Goal: Information Seeking & Learning: Learn about a topic

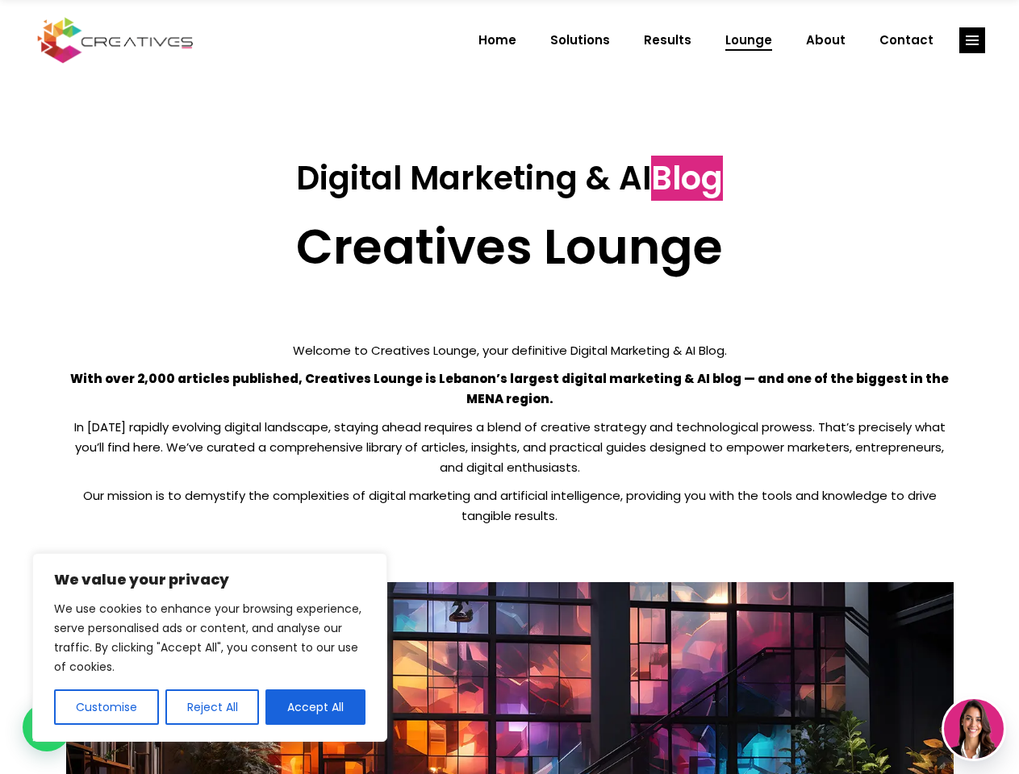
click at [509, 387] on p "With over 2,000 articles published, Creatives Lounge is Lebanon’s largest digit…" at bounding box center [509, 389] width 887 height 40
click at [106, 707] on button "Customise" at bounding box center [106, 707] width 105 height 35
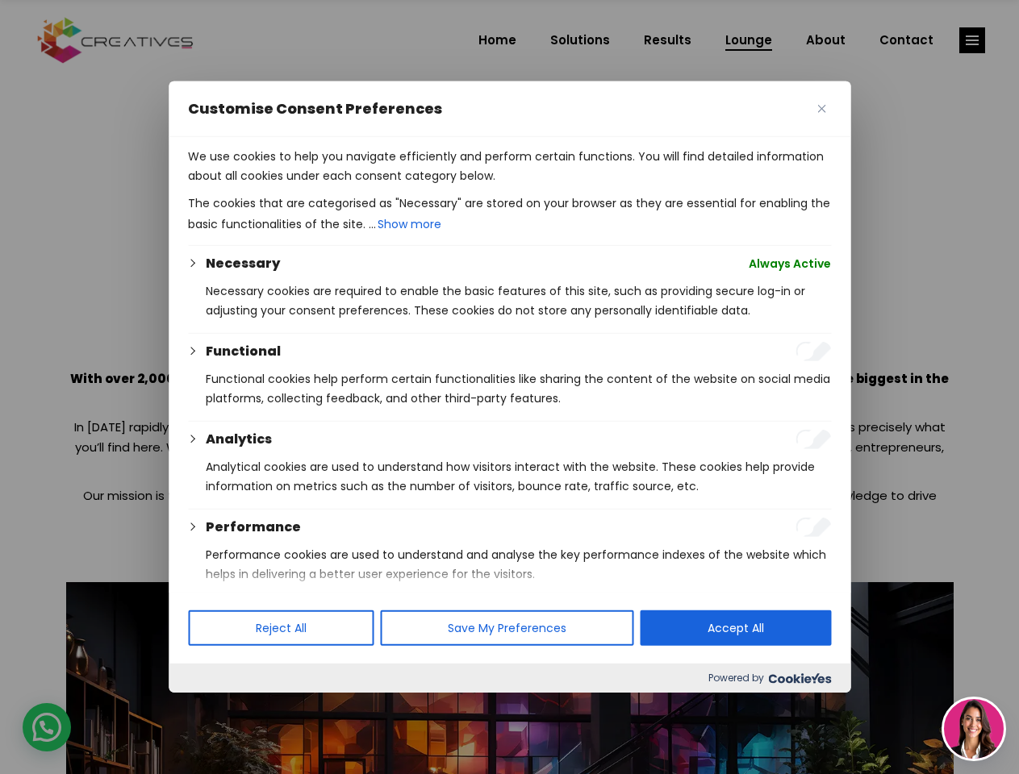
click at [211, 707] on div at bounding box center [509, 387] width 1019 height 774
click at [315, 186] on p "We use cookies to help you navigate efficiently and perform certain functions. …" at bounding box center [509, 166] width 643 height 39
click at [972, 40] on div at bounding box center [509, 387] width 1019 height 774
click at [974, 729] on img at bounding box center [974, 729] width 60 height 60
